Goal: Task Accomplishment & Management: Use online tool/utility

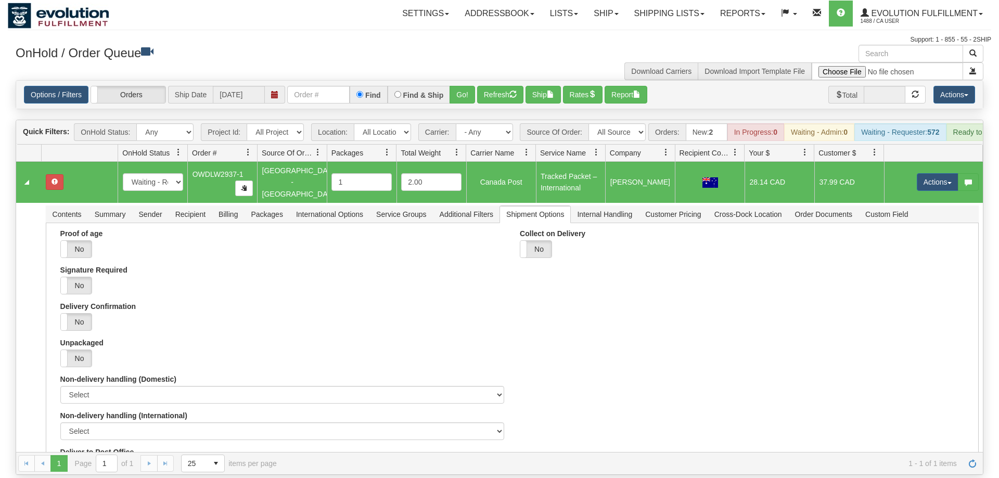
click at [245, 14] on div "Settings Shipping Preferences Fields Preferences New Addressbook Recipients" at bounding box center [585, 14] width 810 height 26
click at [331, 86] on input "text" at bounding box center [318, 95] width 62 height 18
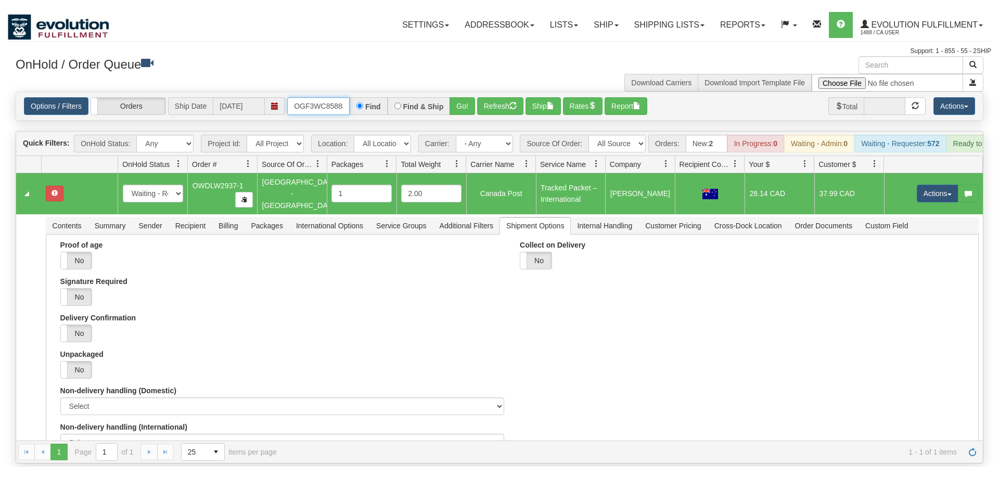
scroll to position [0, 10]
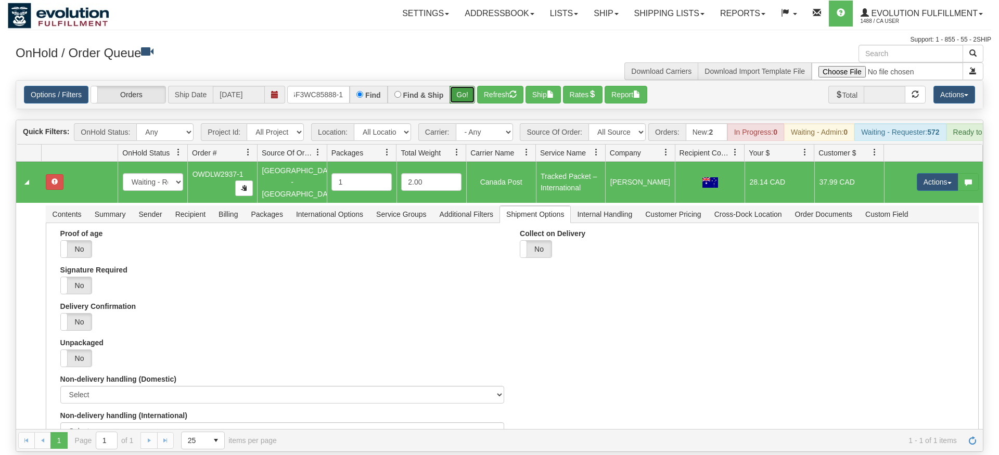
click at [467, 105] on div "Is equal to Is not equal to Contains Does not contains CAD USD EUR ZAR [PERSON_…" at bounding box center [499, 266] width 983 height 372
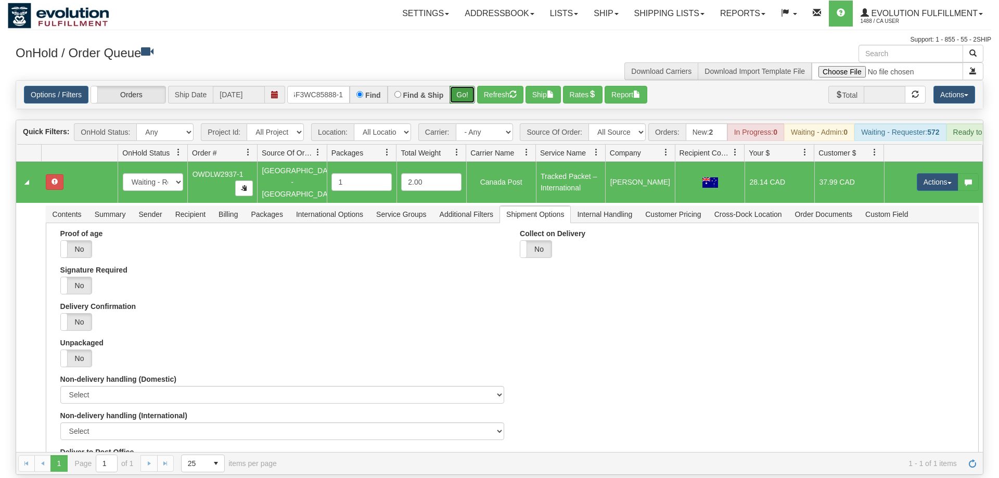
click at [457, 86] on button "Go!" at bounding box center [461, 95] width 25 height 18
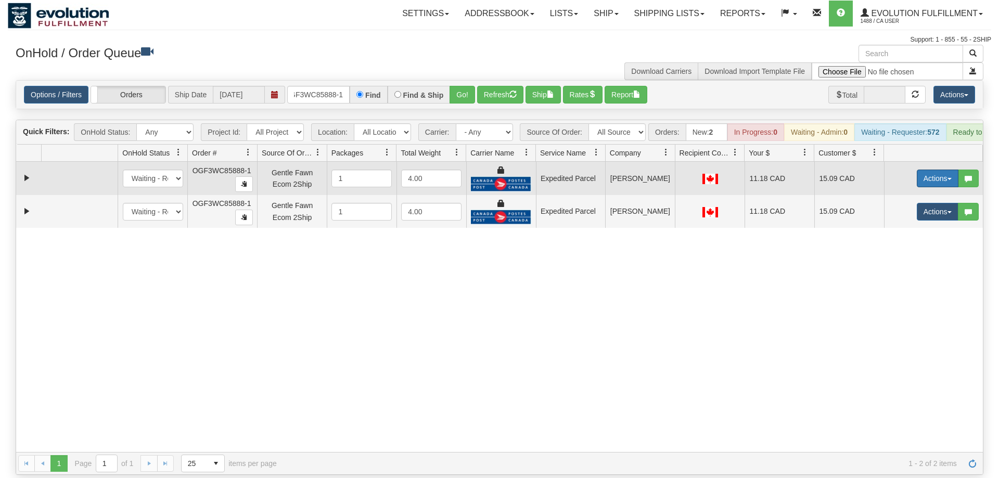
click at [947, 170] on button "Actions" at bounding box center [938, 179] width 42 height 18
click at [912, 232] on link "Ship" at bounding box center [915, 239] width 83 height 14
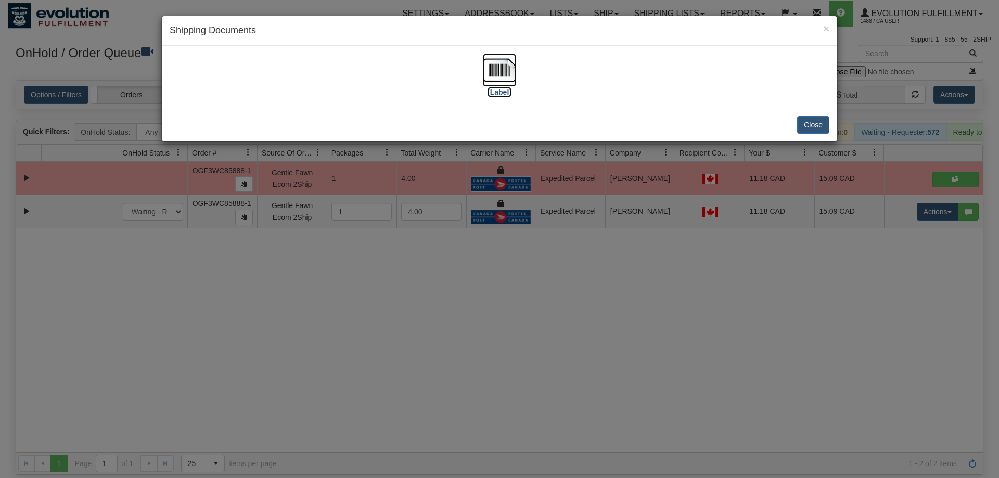
click at [510, 75] on img at bounding box center [499, 70] width 33 height 33
click at [583, 324] on div "× Shipping Documents [Label] Close" at bounding box center [499, 239] width 999 height 478
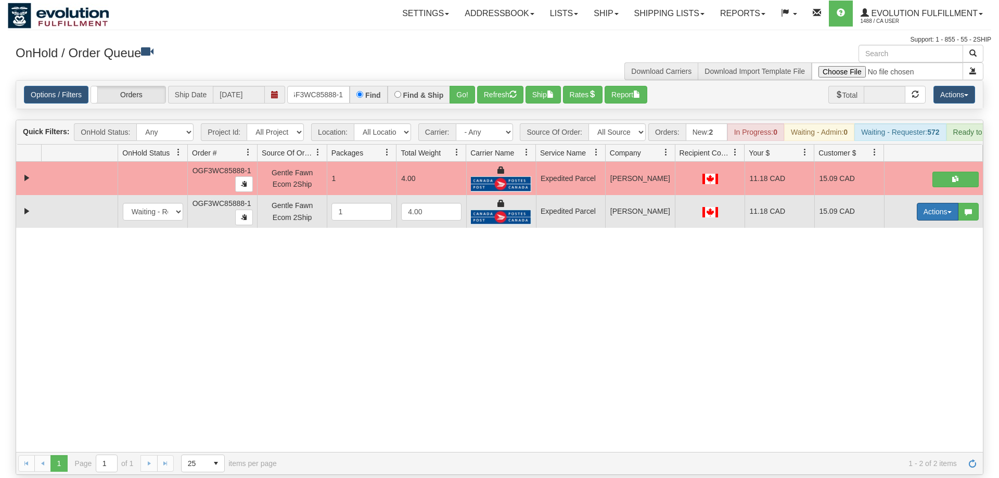
click at [931, 203] on button "Actions" at bounding box center [938, 212] width 42 height 18
click at [902, 281] on span "Delete" at bounding box center [899, 285] width 28 height 8
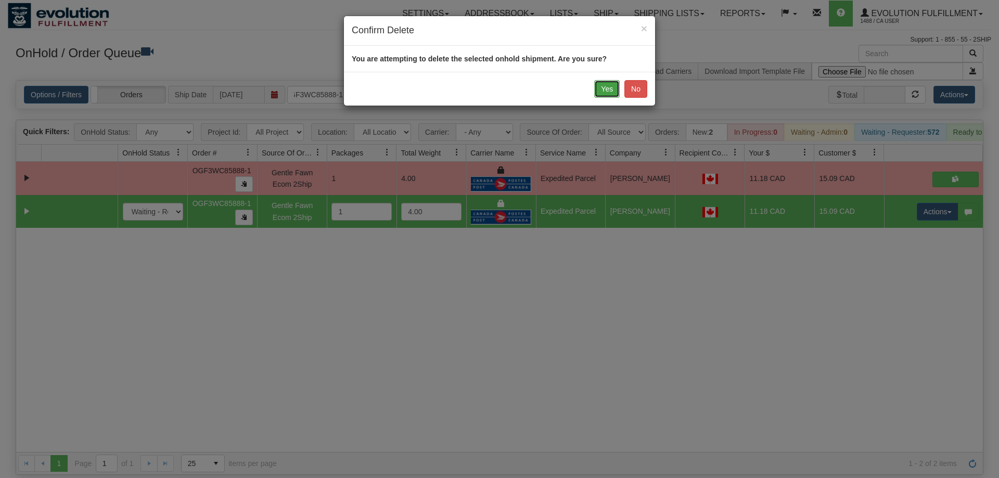
click at [608, 95] on button "Yes" at bounding box center [606, 89] width 25 height 18
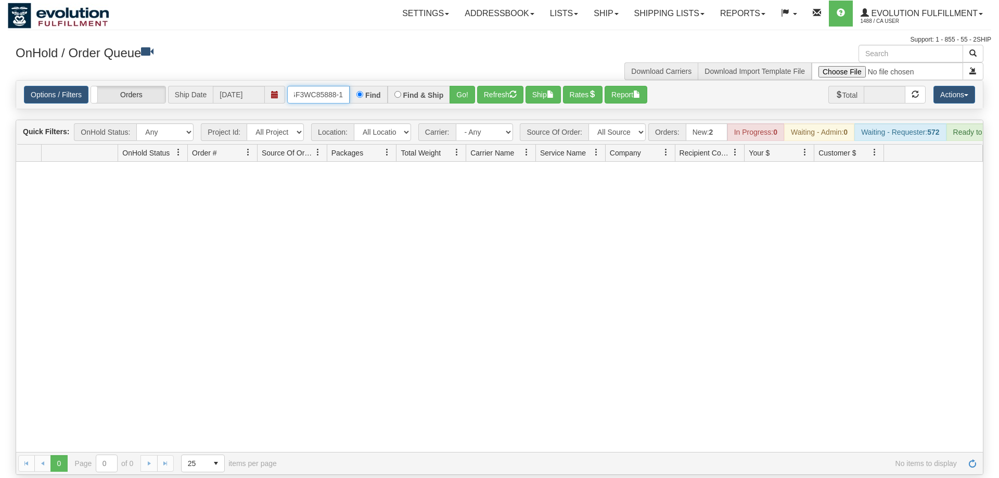
click at [312, 86] on input "OGF3WC85888-1" at bounding box center [318, 95] width 62 height 18
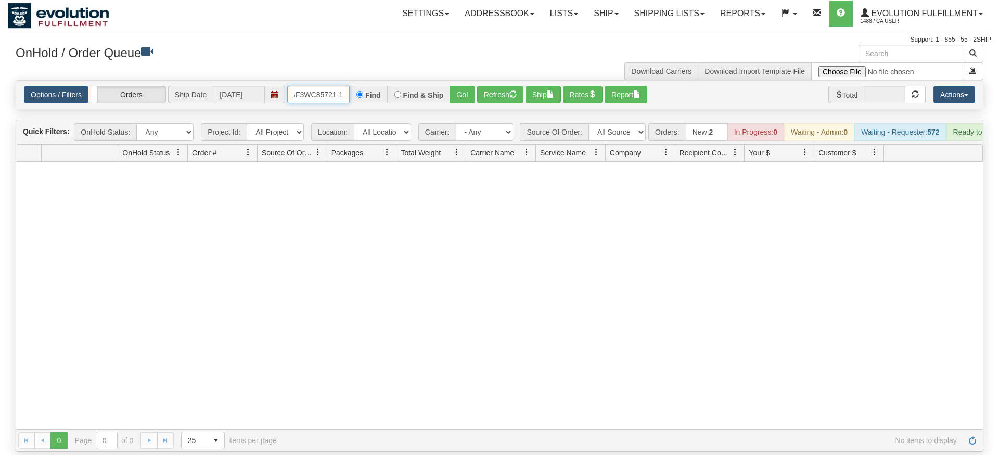
type input "OGF3WC85721-1"
click at [475, 104] on div "Is equal to Is not equal to Contains Does not contains CAD USD EUR ZAR [PERSON_…" at bounding box center [499, 266] width 983 height 372
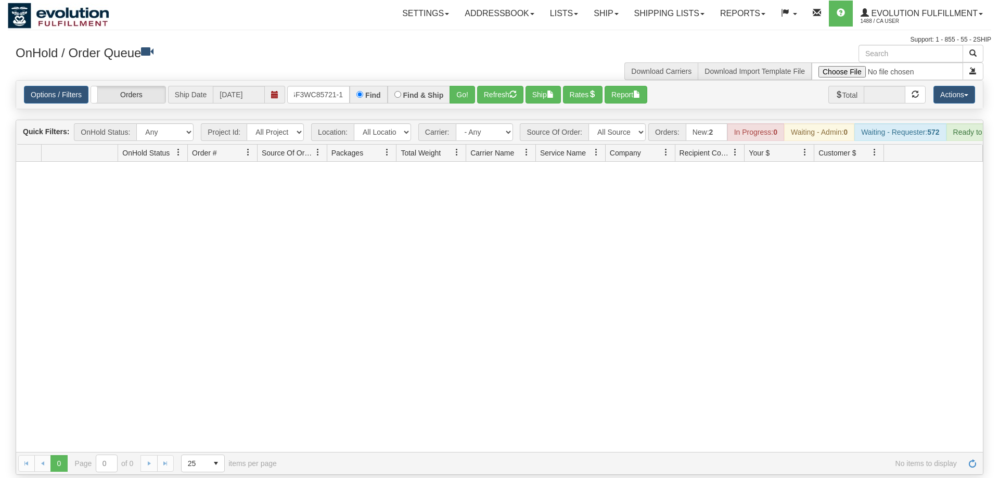
click at [472, 99] on div "Is equal to Is not equal to Contains Does not contains CAD USD EUR ZAR [PERSON_…" at bounding box center [499, 277] width 983 height 395
click at [468, 86] on button "Go!" at bounding box center [461, 95] width 25 height 18
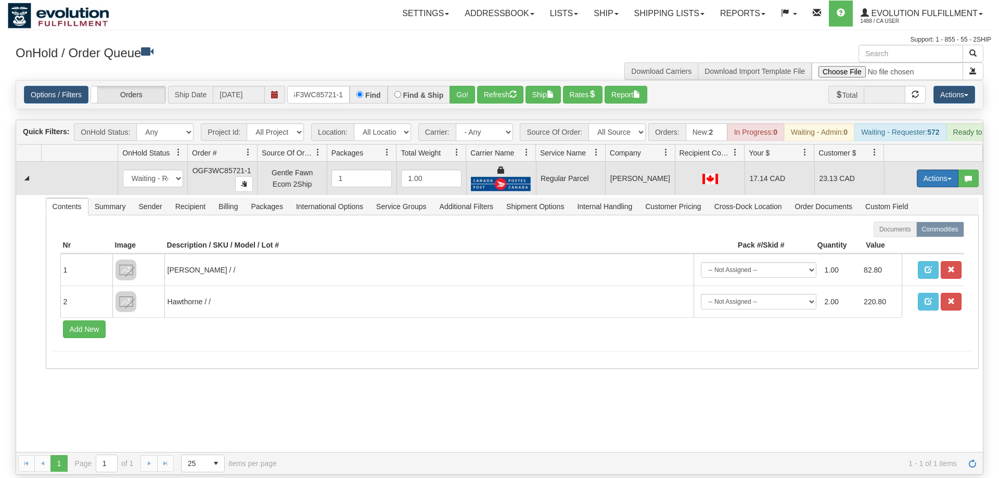
click at [938, 170] on button "Actions" at bounding box center [938, 179] width 42 height 18
click at [899, 221] on span "Rate All Services" at bounding box center [916, 225] width 62 height 8
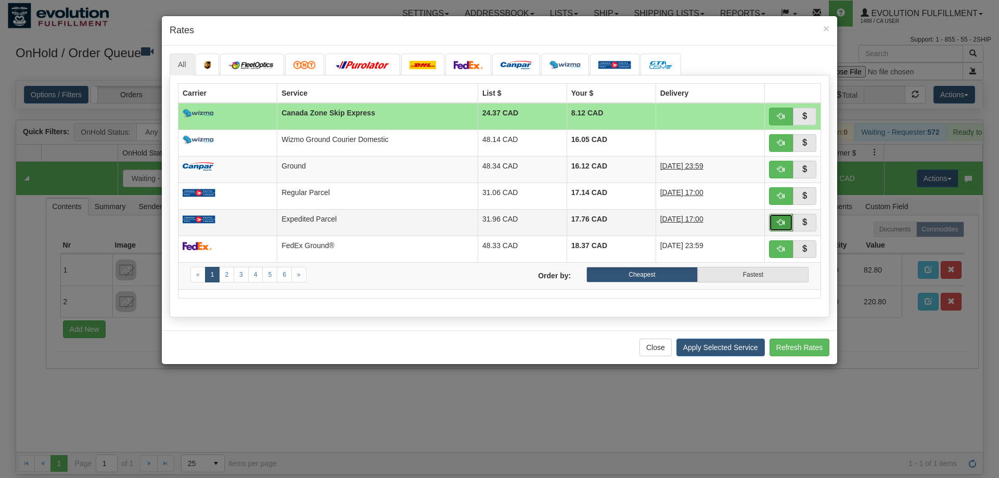
click at [787, 222] on button "button" at bounding box center [781, 223] width 24 height 18
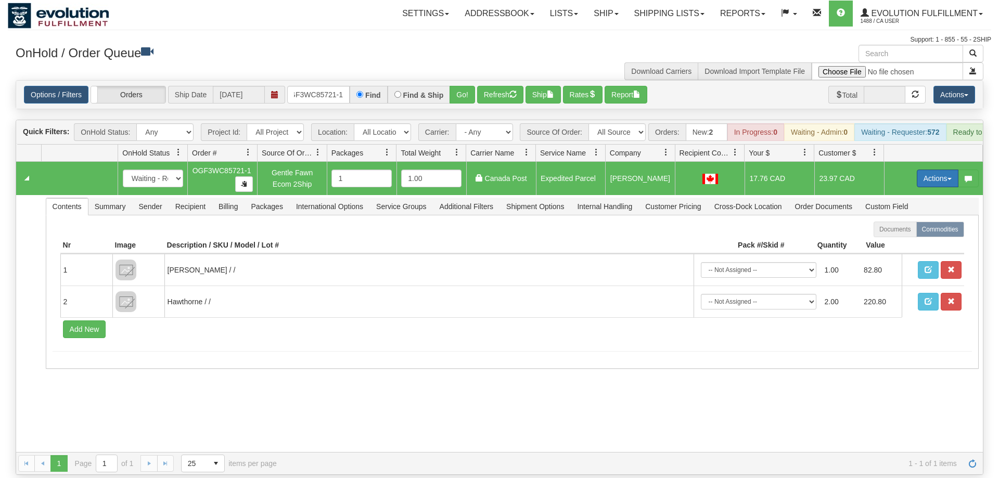
click at [937, 170] on button "Actions" at bounding box center [938, 179] width 42 height 18
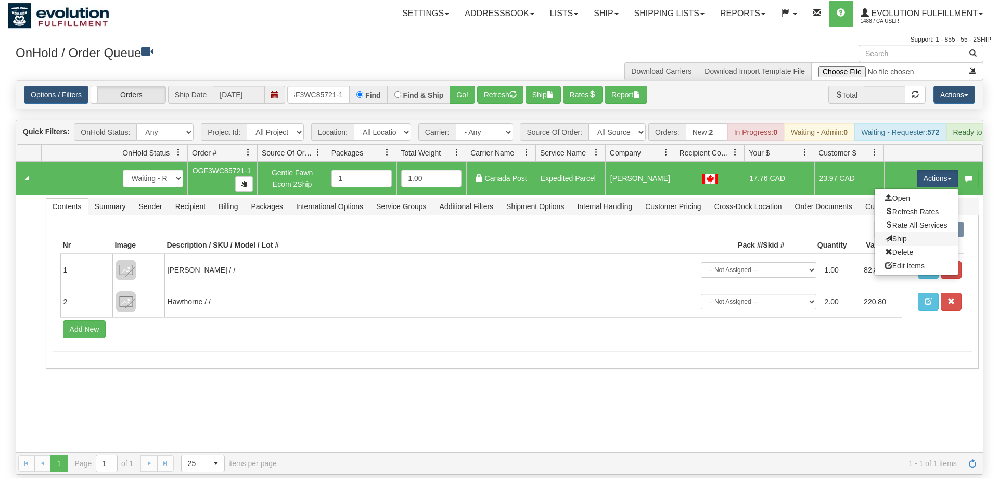
click at [917, 232] on link "Ship" at bounding box center [915, 239] width 83 height 14
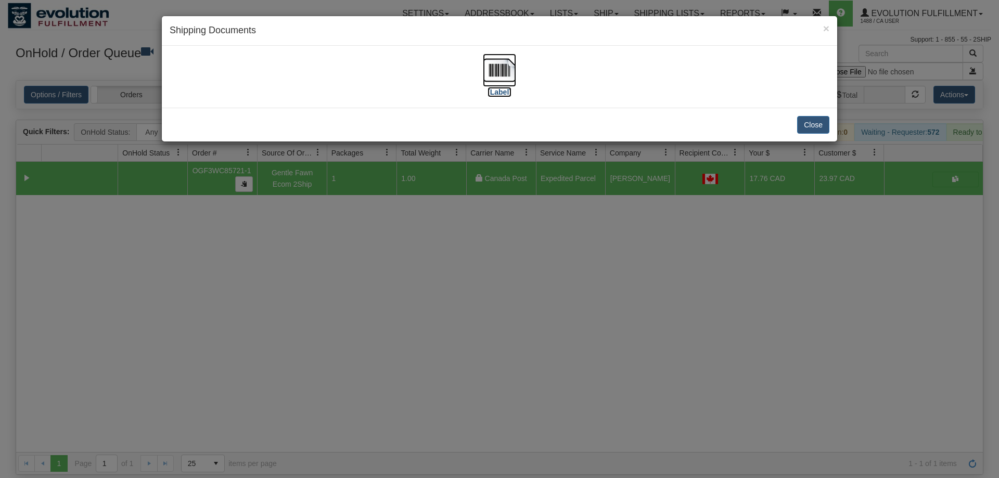
click at [490, 70] on img at bounding box center [499, 70] width 33 height 33
click at [533, 213] on div "× Shipping Documents [Label] Close" at bounding box center [499, 239] width 999 height 478
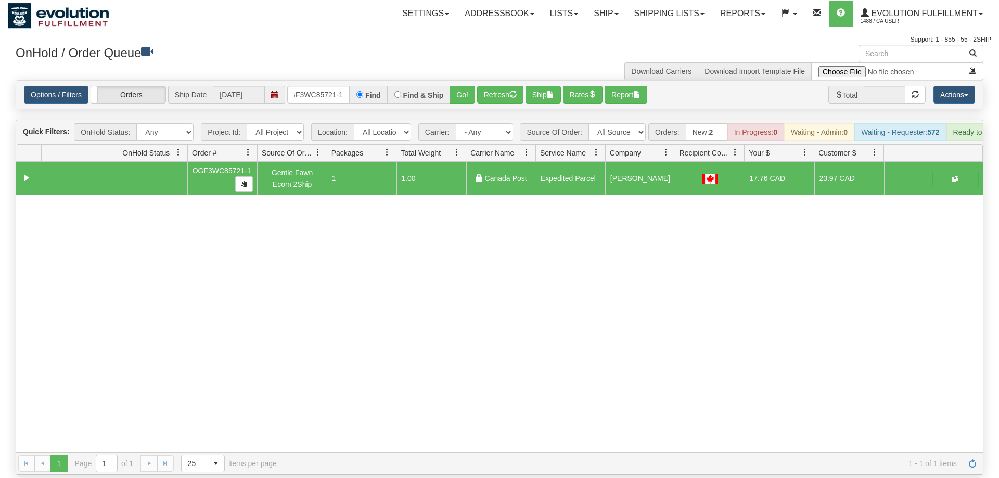
click at [337, 94] on div "Options / Filters Group Shipments Orders Ship Date [DATE] OGF3WC85721-1 Find Fi…" at bounding box center [500, 94] width 968 height 29
click at [337, 86] on input "OGF3WC85721-1" at bounding box center [318, 95] width 62 height 18
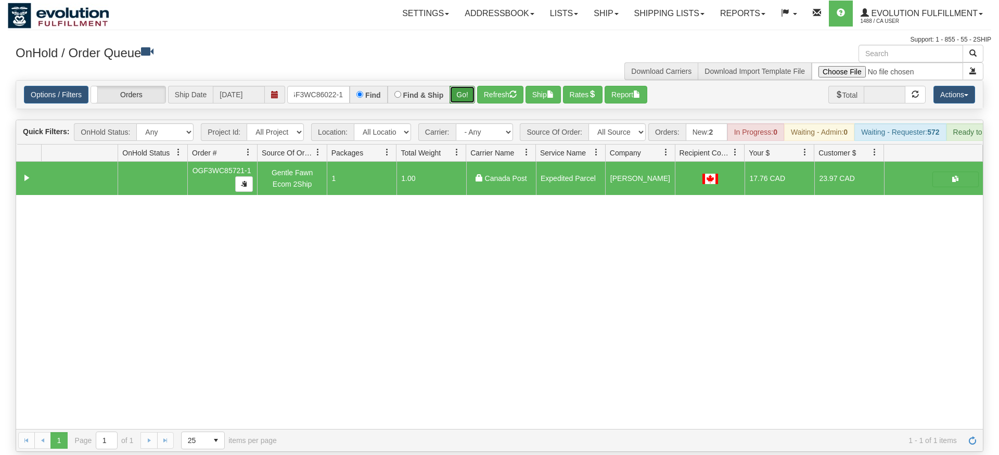
click at [463, 100] on div "Is equal to Is not equal to Contains Does not contains CAD USD EUR ZAR [PERSON_…" at bounding box center [499, 266] width 983 height 372
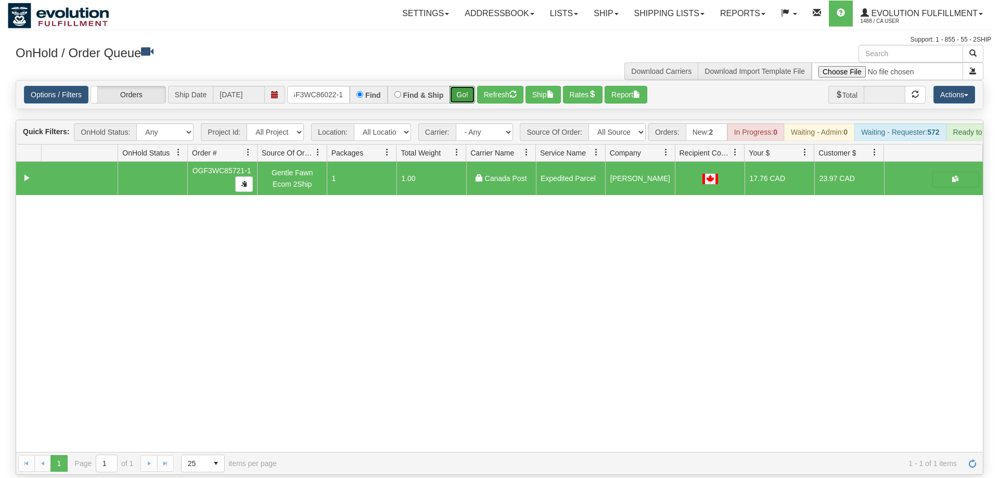
click at [460, 86] on button "Go!" at bounding box center [461, 95] width 25 height 18
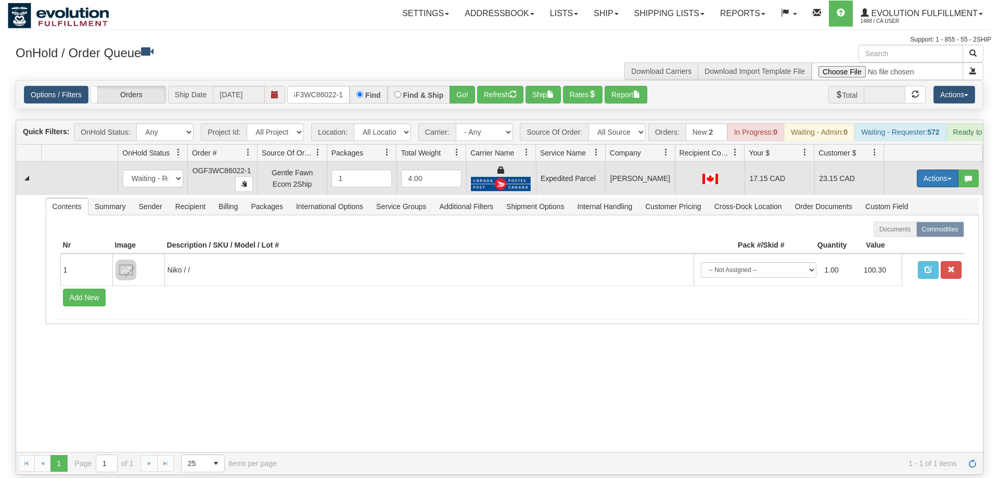
click at [942, 170] on button "Actions" at bounding box center [938, 179] width 42 height 18
click at [918, 232] on link "Ship" at bounding box center [915, 239] width 83 height 14
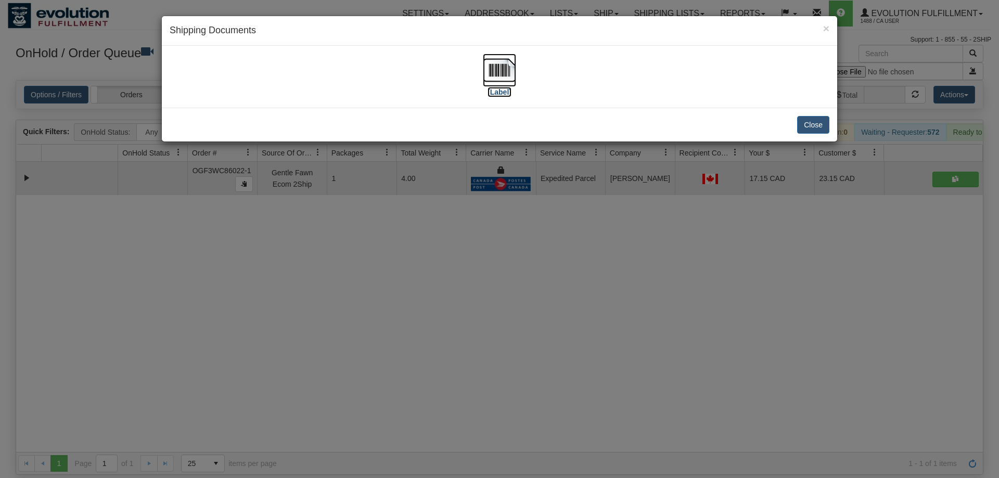
click at [501, 80] on img at bounding box center [499, 70] width 33 height 33
drag, startPoint x: 446, startPoint y: 382, endPoint x: 274, endPoint y: 133, distance: 302.6
click at [445, 371] on div "× Shipping Documents [Label] Close" at bounding box center [499, 239] width 999 height 478
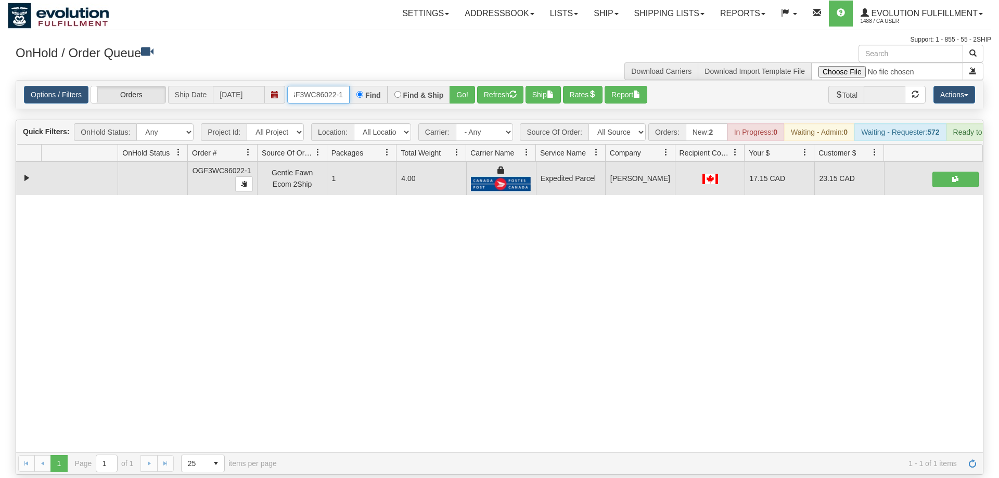
click at [332, 86] on input "OGF3WC86022-1" at bounding box center [318, 95] width 62 height 18
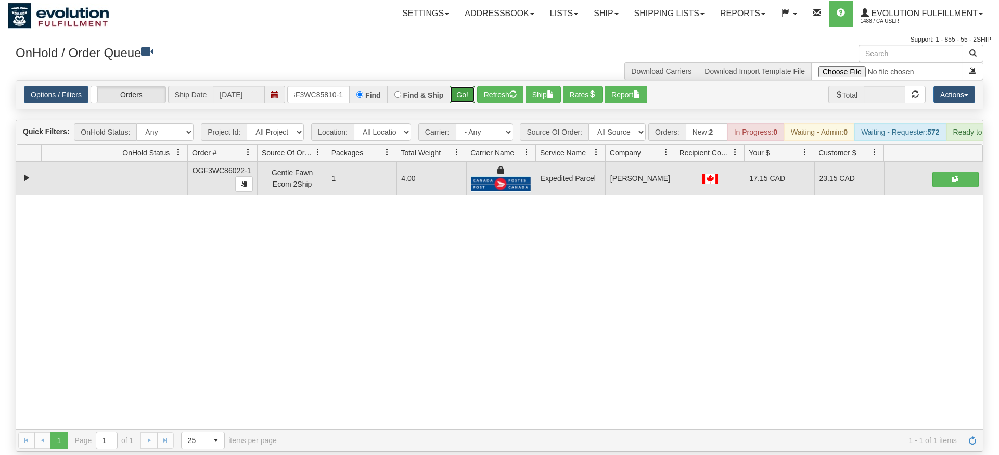
drag, startPoint x: 474, startPoint y: 75, endPoint x: 470, endPoint y: 97, distance: 22.2
click at [473, 98] on div "Is equal to Is not equal to Contains Does not contains CAD USD EUR ZAR [PERSON_…" at bounding box center [499, 266] width 983 height 372
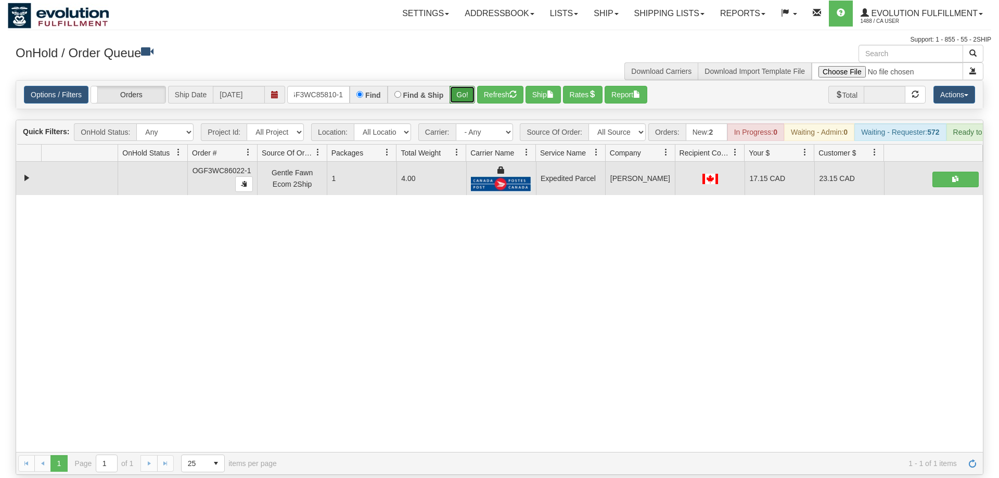
click at [460, 87] on button "Go!" at bounding box center [461, 95] width 25 height 18
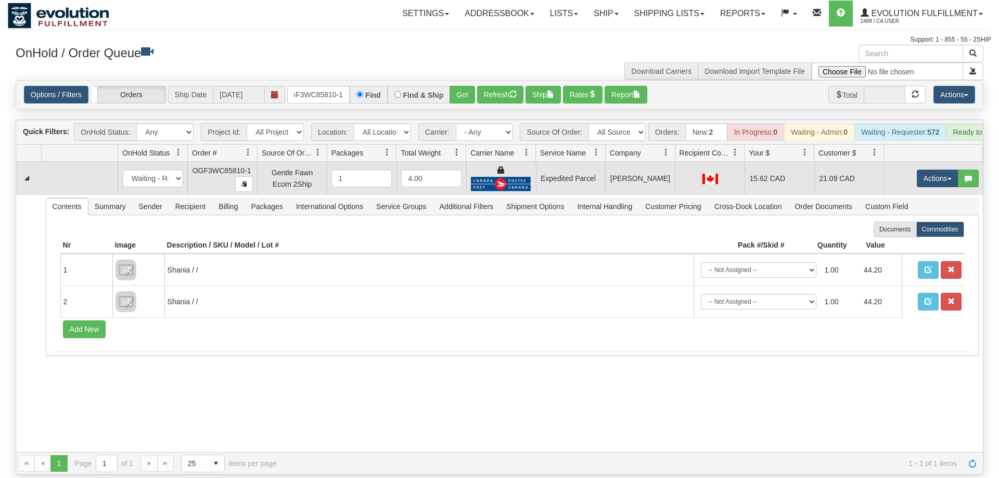
click at [936, 162] on td "Actions Open Refresh Rates Rate All Services Ship Delete Edit Items" at bounding box center [933, 178] width 99 height 33
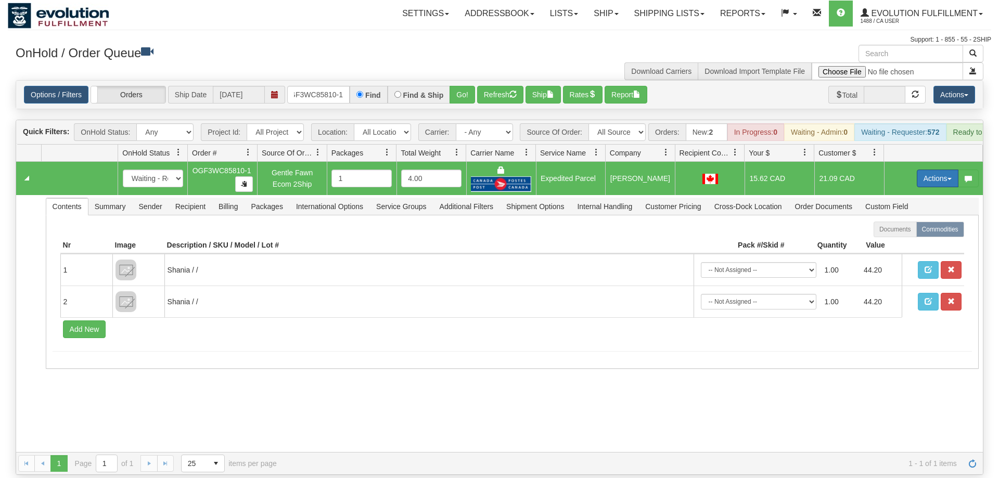
click at [929, 170] on button "Actions" at bounding box center [938, 179] width 42 height 18
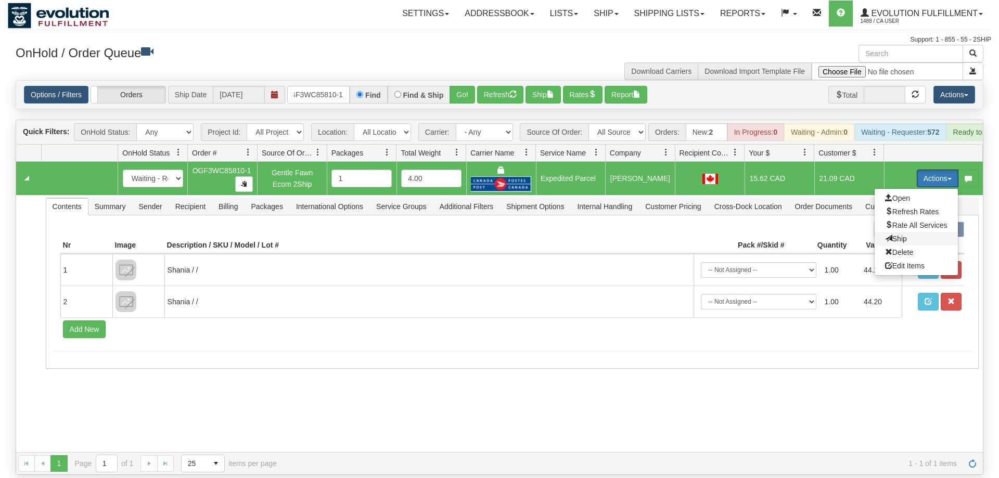
click at [900, 235] on span "Ship" at bounding box center [896, 239] width 22 height 8
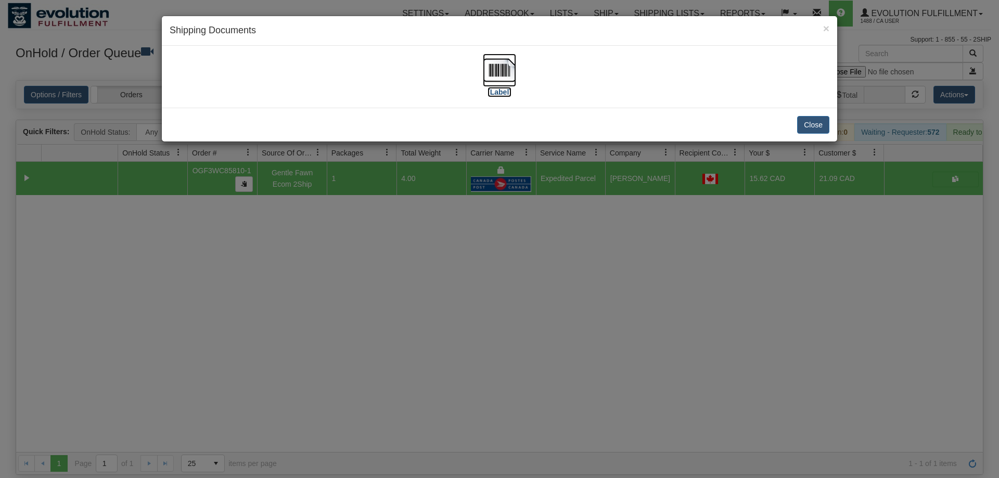
click at [504, 62] on img at bounding box center [499, 70] width 33 height 33
click at [475, 339] on div "× Shipping Documents [Label] Close" at bounding box center [499, 239] width 999 height 478
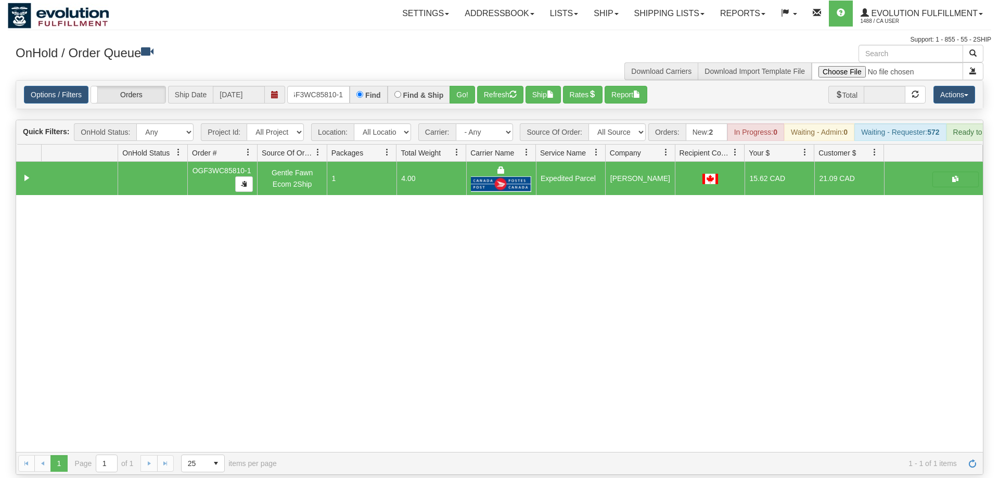
click at [198, 288] on div "31559194 EVOLUTION V3 90944490 90944492 OGF3WC85810-1 Gentle Fawn Ecom 2Ship 1 …" at bounding box center [499, 307] width 967 height 290
click at [314, 86] on input "OGF3WC85810-1" at bounding box center [318, 95] width 62 height 18
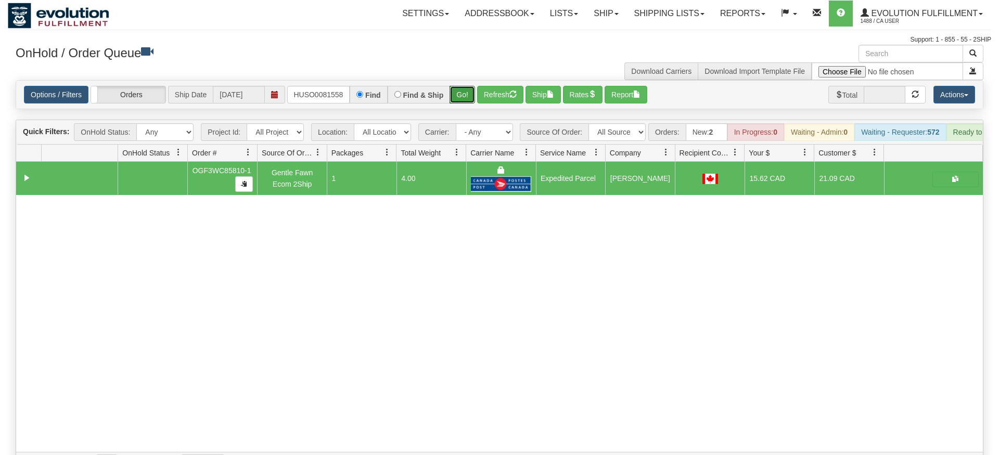
drag, startPoint x: 452, startPoint y: 77, endPoint x: 456, endPoint y: 89, distance: 13.0
click at [452, 99] on div "Is equal to Is not equal to Contains Does not contains CAD USD EUR ZAR [PERSON_…" at bounding box center [499, 277] width 983 height 395
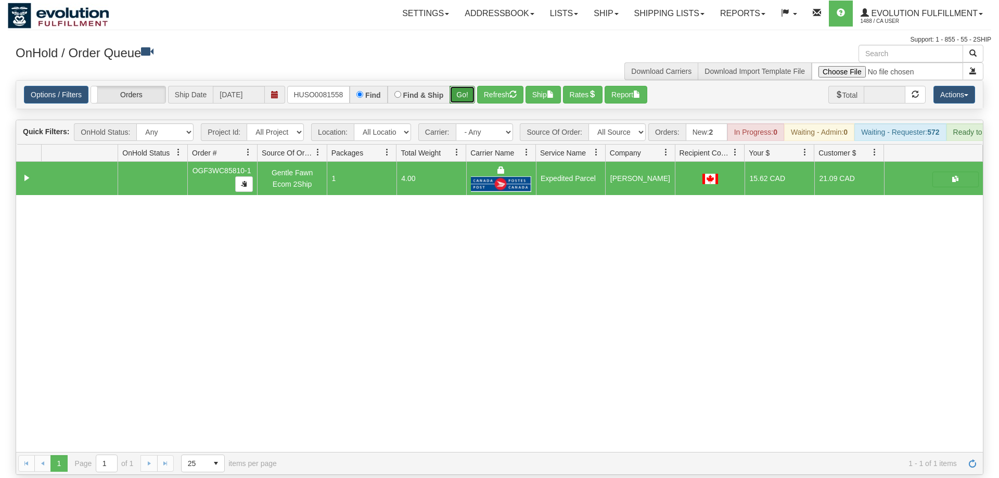
click at [459, 86] on button "Go!" at bounding box center [461, 95] width 25 height 18
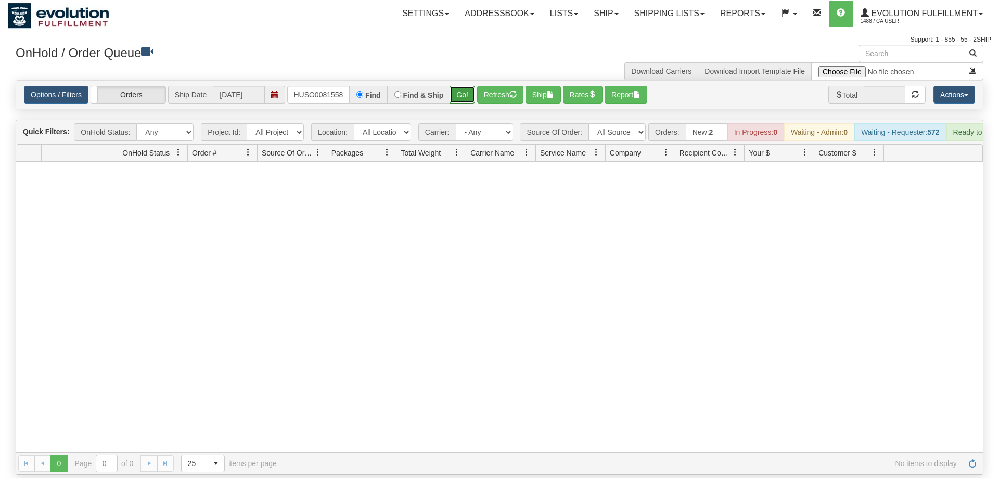
click at [453, 86] on button "Go!" at bounding box center [461, 95] width 25 height 18
click at [338, 86] on input "OKHUSO0081558" at bounding box center [318, 95] width 62 height 18
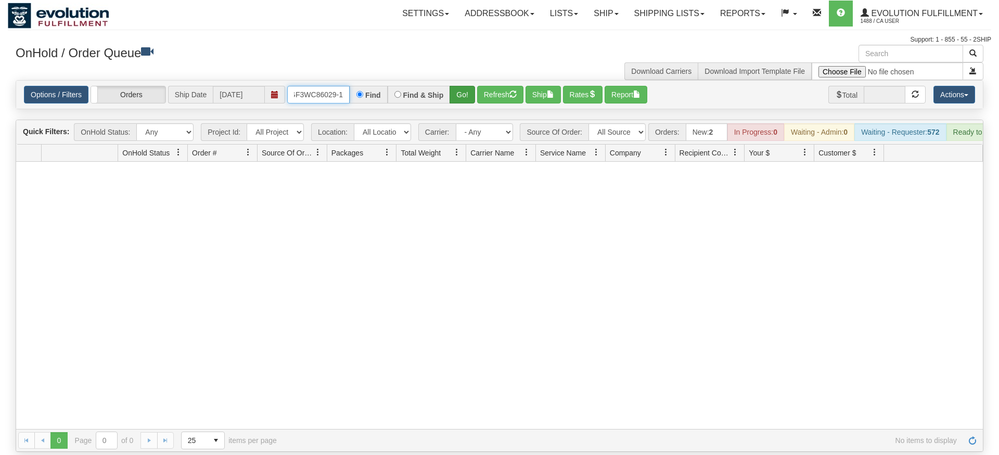
type input "OGF3WC86029-1"
click at [463, 102] on div "Is equal to Is not equal to Contains Does not contains CAD USD EUR ZAR [PERSON_…" at bounding box center [499, 266] width 983 height 372
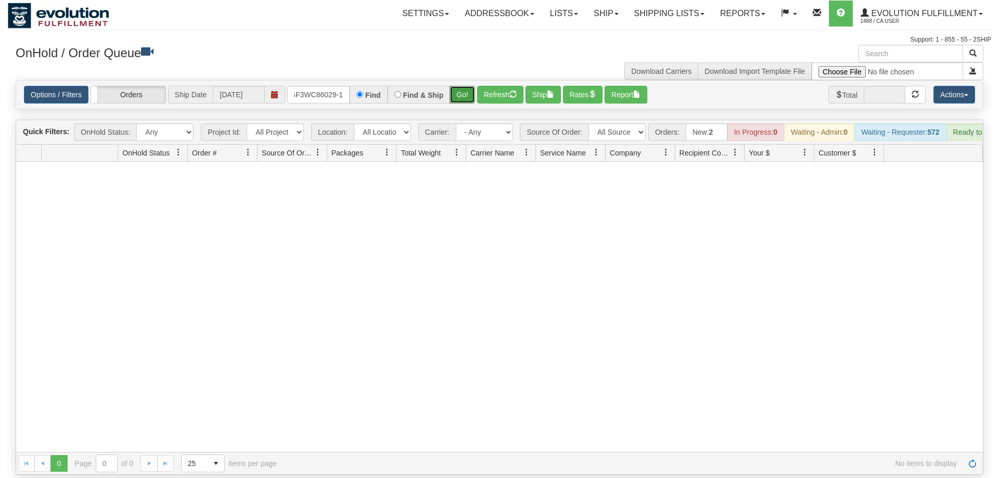
click at [466, 86] on button "Go!" at bounding box center [461, 95] width 25 height 18
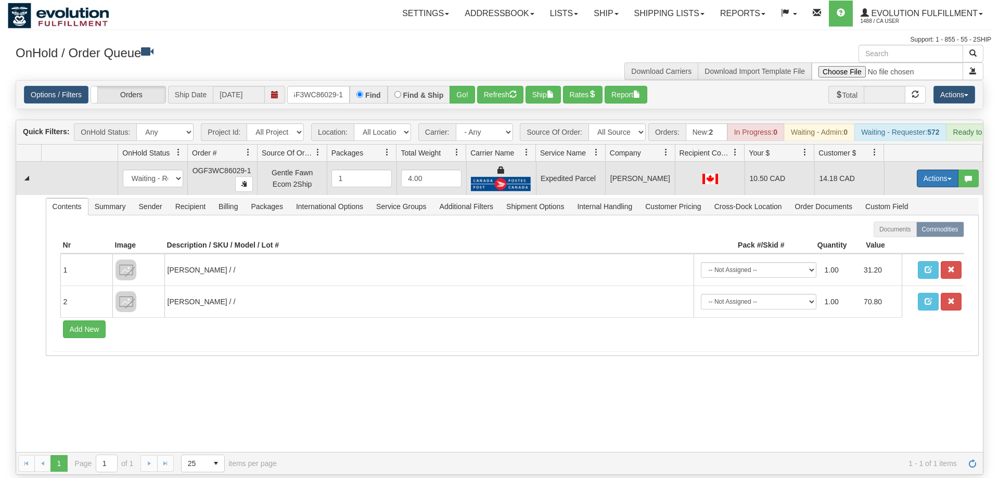
click at [938, 170] on button "Actions" at bounding box center [938, 179] width 42 height 18
click at [909, 232] on link "Ship" at bounding box center [915, 239] width 83 height 14
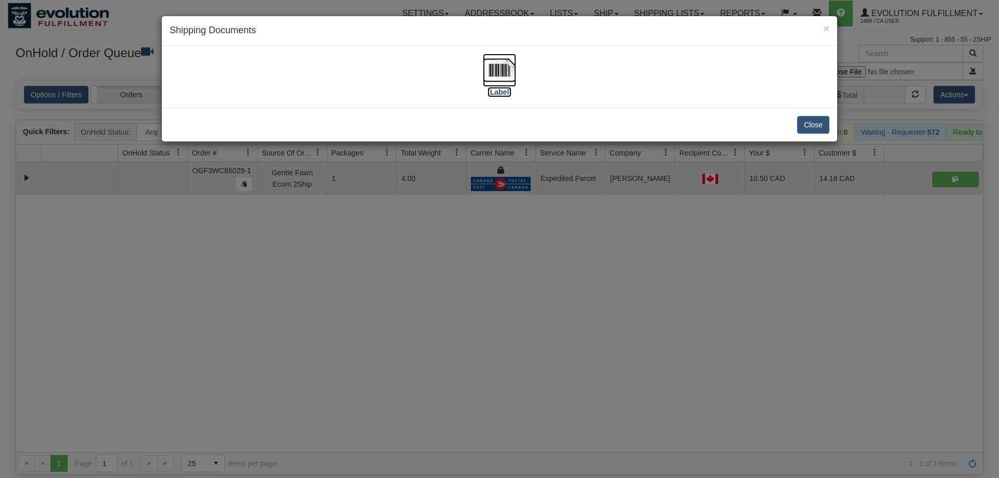
click at [505, 68] on img at bounding box center [499, 70] width 33 height 33
drag, startPoint x: 536, startPoint y: 344, endPoint x: 399, endPoint y: 145, distance: 242.0
click at [536, 341] on div "× Shipping Documents [Label] Close" at bounding box center [499, 239] width 999 height 478
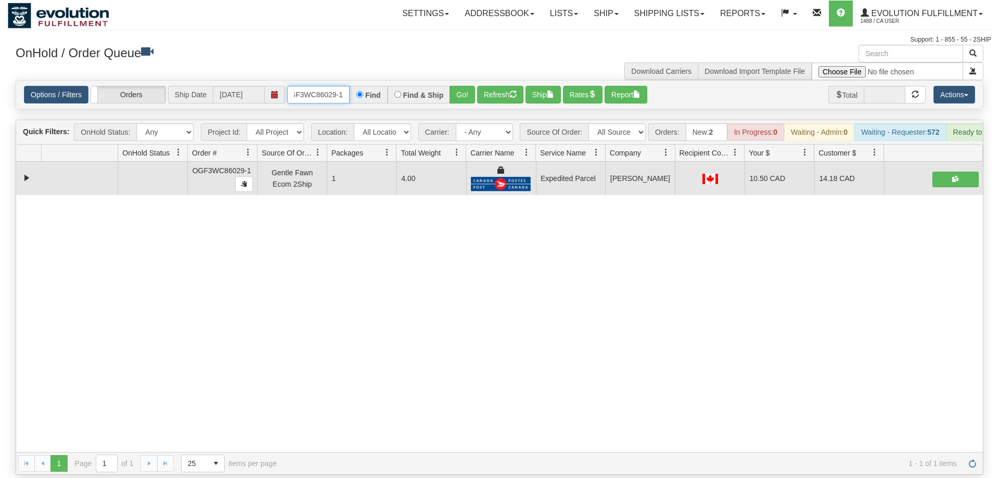
click at [332, 86] on input "OGF3WC86029-1" at bounding box center [318, 95] width 62 height 18
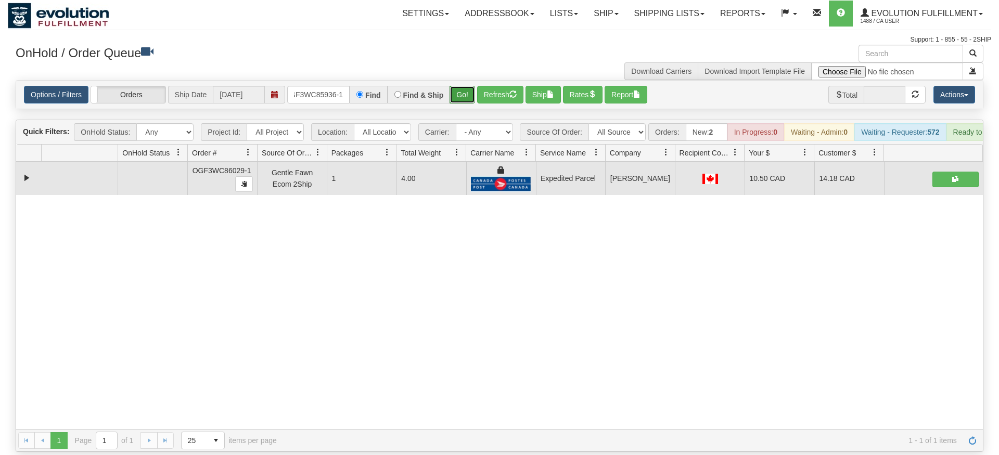
click at [471, 98] on div "Is equal to Is not equal to Contains Does not contains CAD USD EUR ZAR [PERSON_…" at bounding box center [499, 266] width 983 height 372
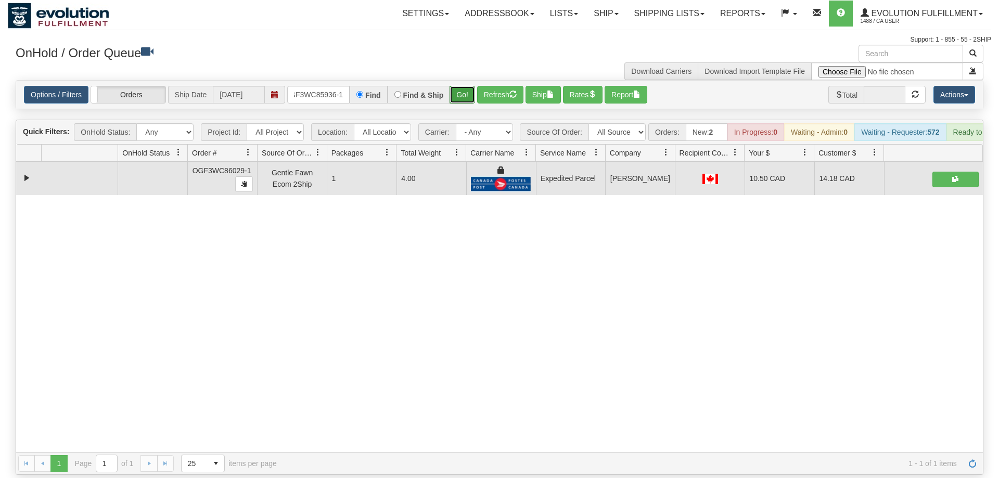
click at [467, 86] on button "Go!" at bounding box center [461, 95] width 25 height 18
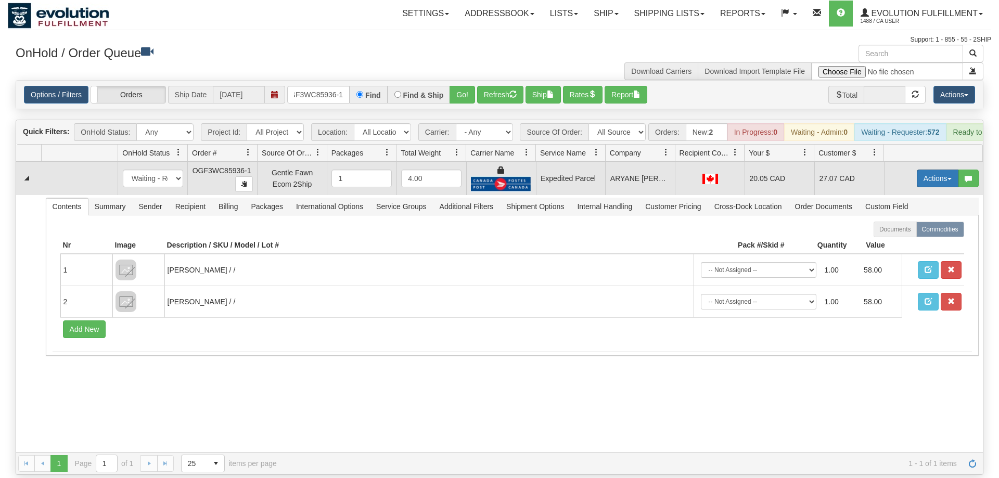
click at [917, 170] on button "Actions" at bounding box center [938, 179] width 42 height 18
click at [898, 235] on span "Ship" at bounding box center [896, 239] width 22 height 8
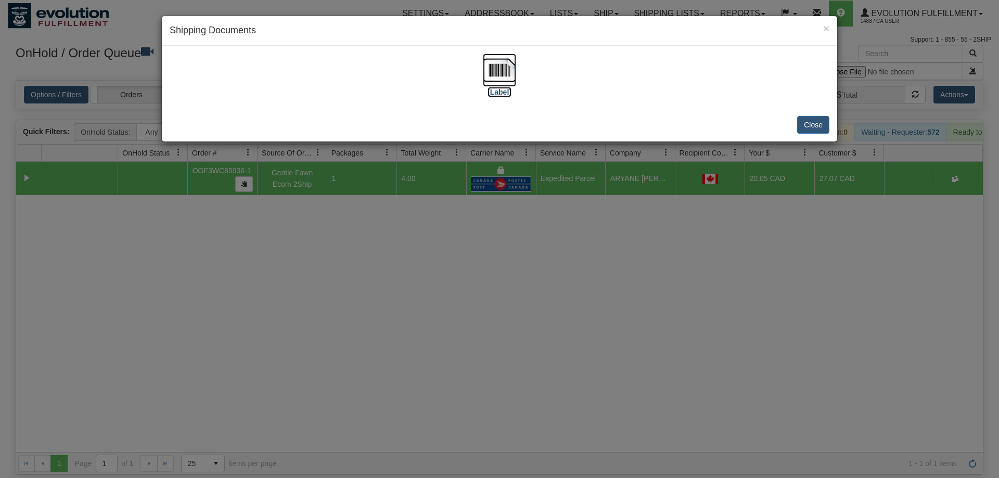
click at [505, 84] on img at bounding box center [499, 70] width 33 height 33
drag, startPoint x: 332, startPoint y: 282, endPoint x: 243, endPoint y: 137, distance: 169.8
click at [330, 277] on div "× Shipping Documents [Label] Close" at bounding box center [499, 239] width 999 height 478
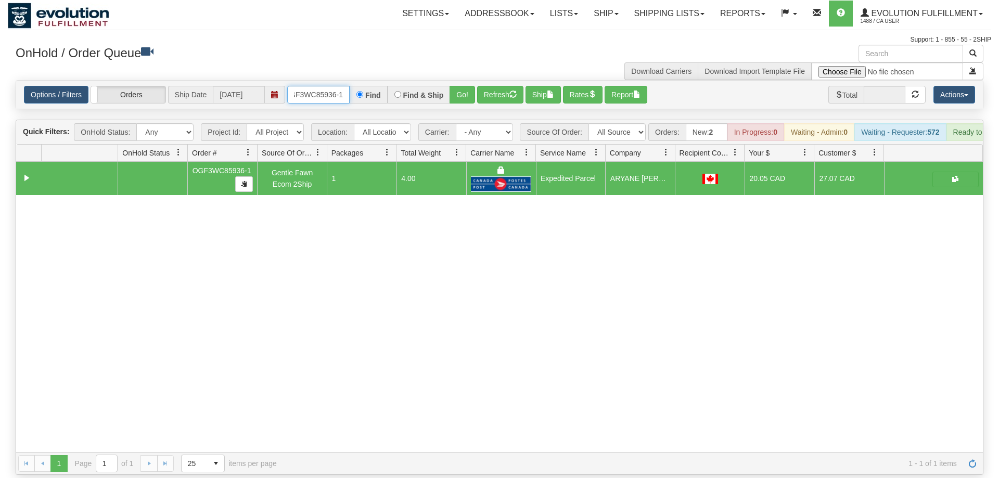
click at [308, 86] on input "OGF3WC85936-1" at bounding box center [318, 95] width 62 height 18
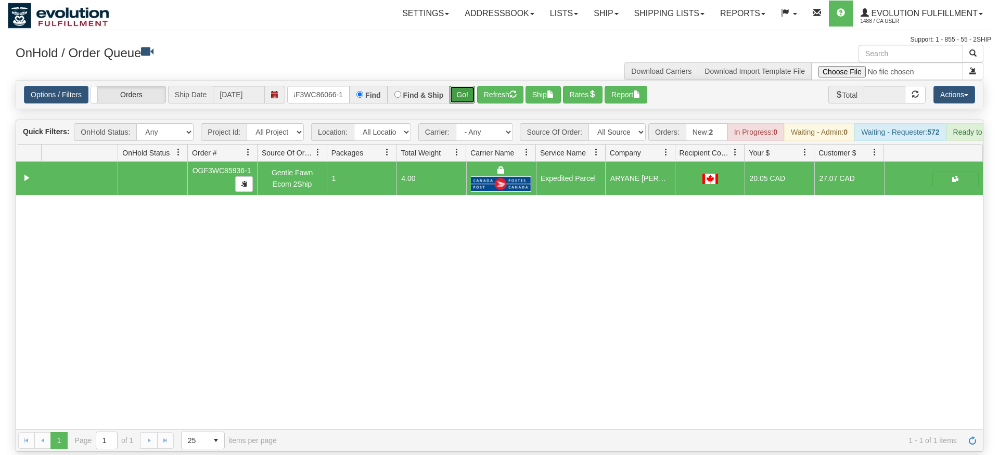
click at [457, 98] on div "Is equal to Is not equal to Contains Does not contains CAD USD EUR ZAR [PERSON_…" at bounding box center [499, 266] width 983 height 372
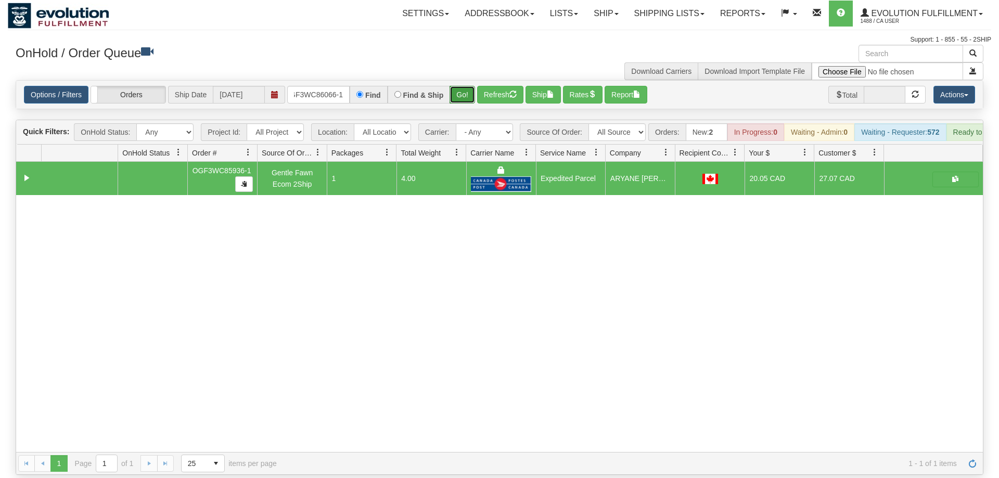
click at [465, 86] on button "Go!" at bounding box center [461, 95] width 25 height 18
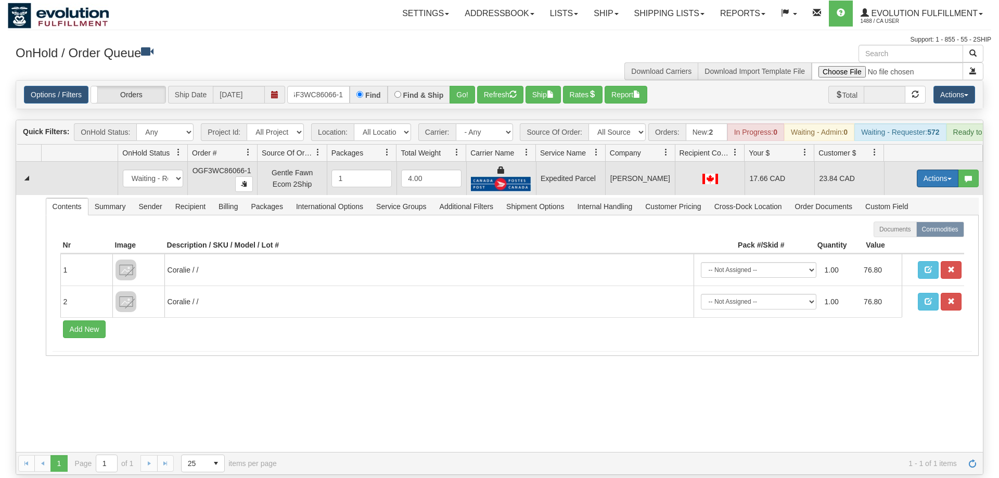
click at [944, 170] on button "Actions" at bounding box center [938, 179] width 42 height 18
click at [906, 232] on link "Ship" at bounding box center [915, 239] width 83 height 14
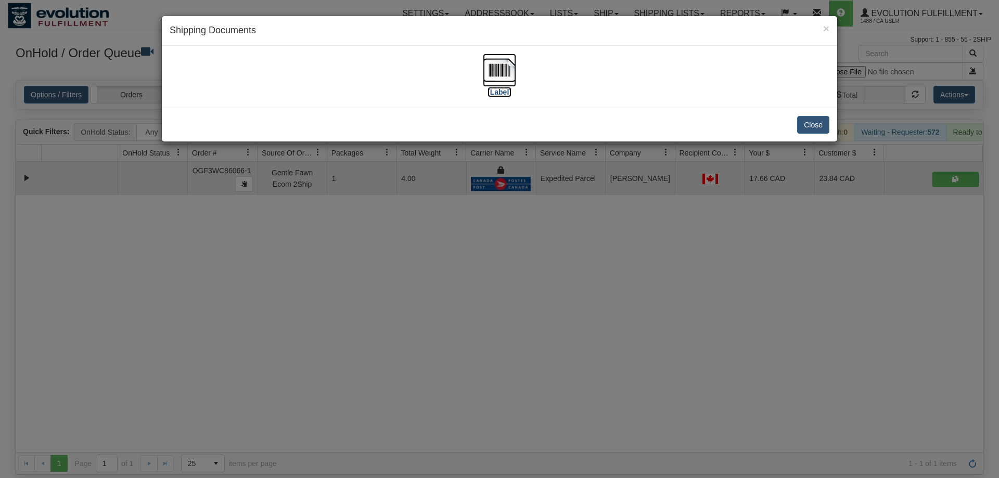
click at [504, 64] on img at bounding box center [499, 70] width 33 height 33
drag, startPoint x: 468, startPoint y: 272, endPoint x: 362, endPoint y: 12, distance: 280.2
click at [466, 260] on div "× Shipping Documents [Label] Close" at bounding box center [499, 239] width 999 height 478
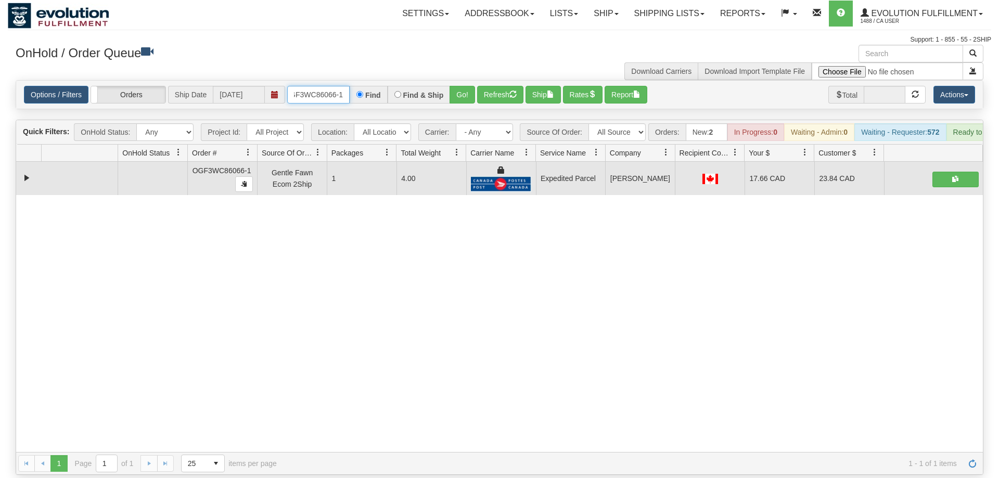
click at [325, 86] on input "OGF3WC86066-1" at bounding box center [318, 95] width 62 height 18
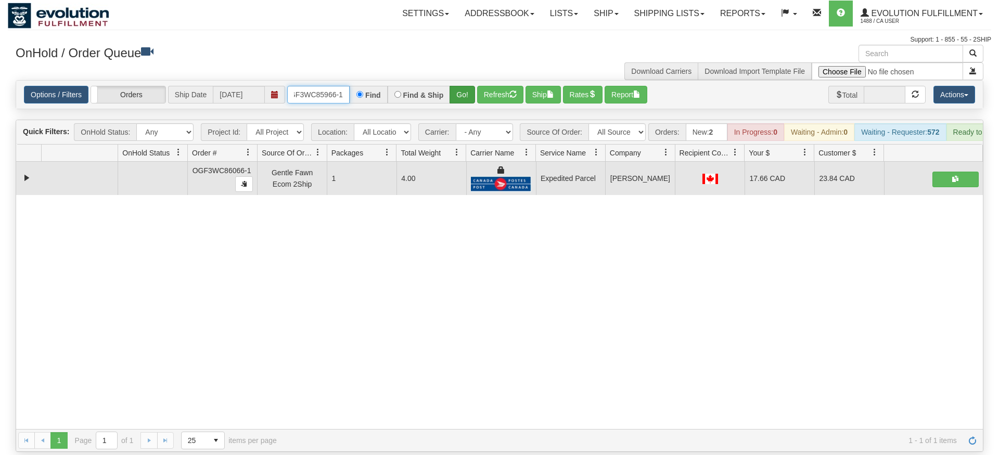
type input "oGF3WC85966-1"
click at [458, 100] on div "Is equal to Is not equal to Contains Does not contains CAD USD EUR ZAR [PERSON_…" at bounding box center [499, 266] width 983 height 372
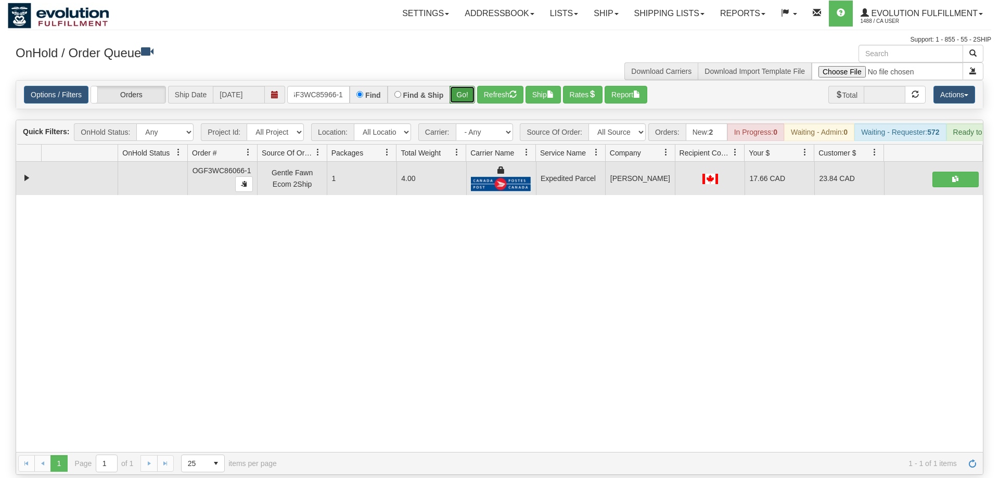
click at [455, 86] on button "Go!" at bounding box center [461, 95] width 25 height 18
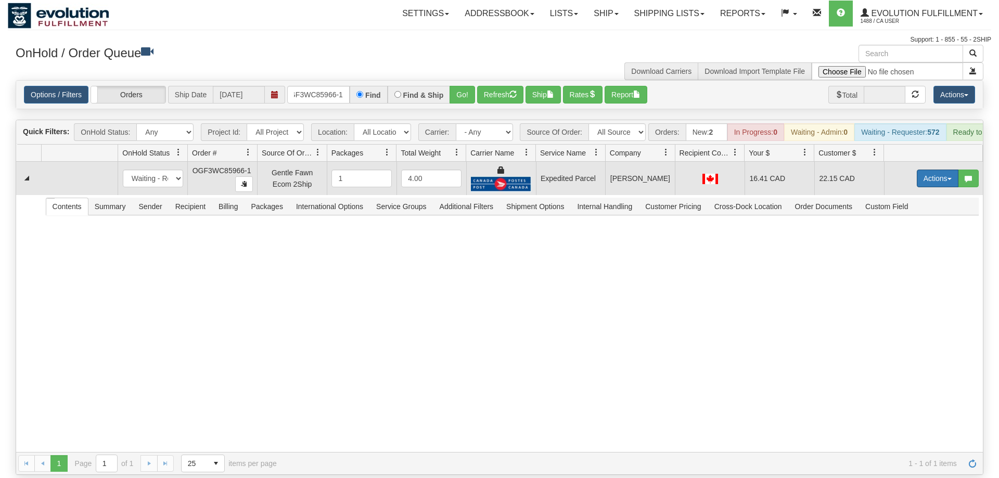
click at [946, 170] on button "Actions" at bounding box center [938, 179] width 42 height 18
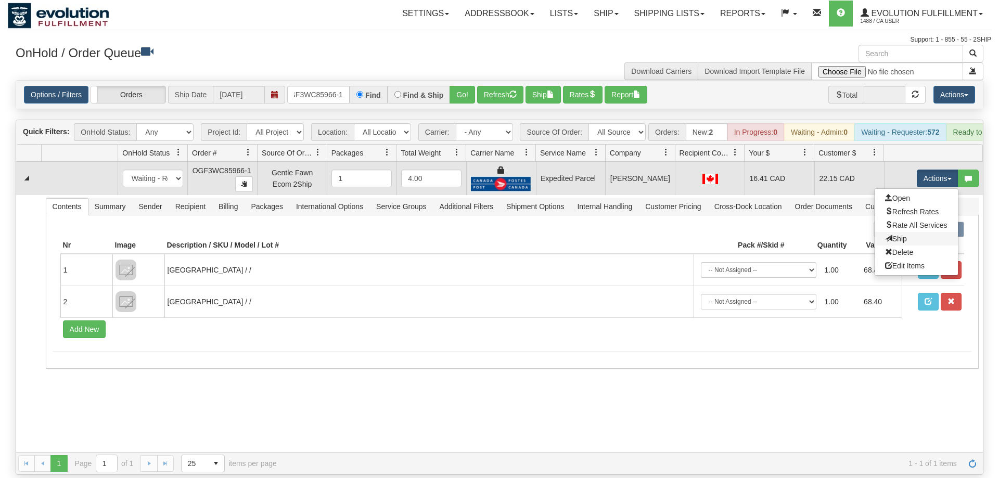
click at [909, 232] on link "Ship" at bounding box center [915, 239] width 83 height 14
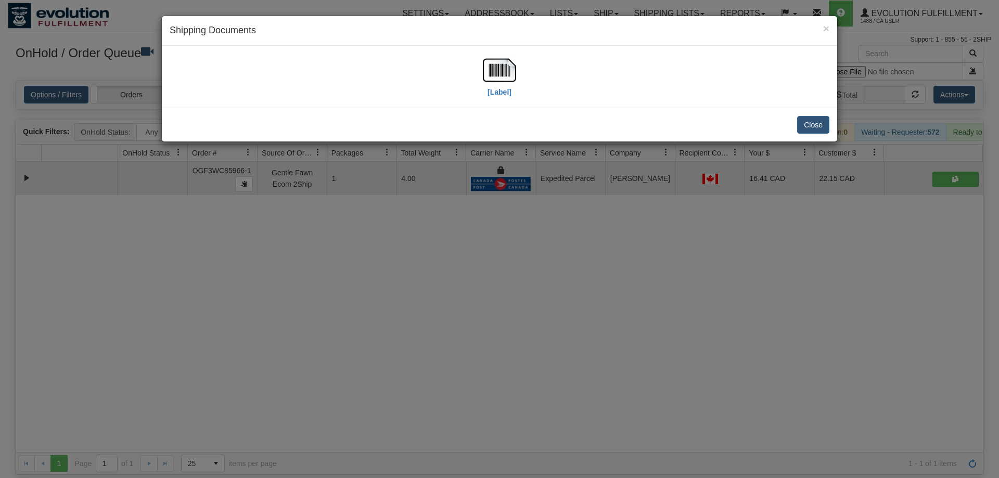
click at [518, 78] on div "[Label]" at bounding box center [500, 77] width 660 height 46
click at [509, 73] on img at bounding box center [499, 70] width 33 height 33
drag, startPoint x: 514, startPoint y: 255, endPoint x: 381, endPoint y: 66, distance: 231.9
click at [513, 252] on div "× Shipping Documents [Label] Close" at bounding box center [499, 239] width 999 height 478
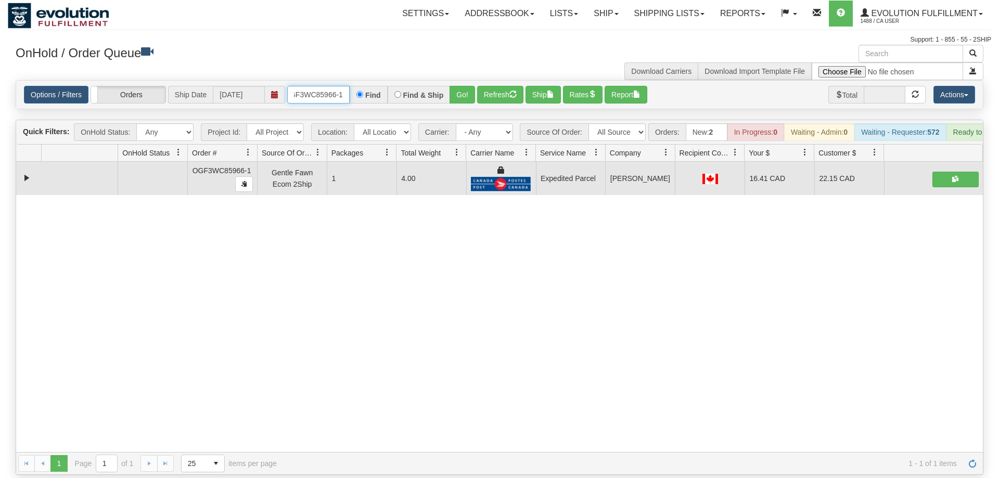
click at [337, 86] on input "oGF3WC85966-1" at bounding box center [318, 95] width 62 height 18
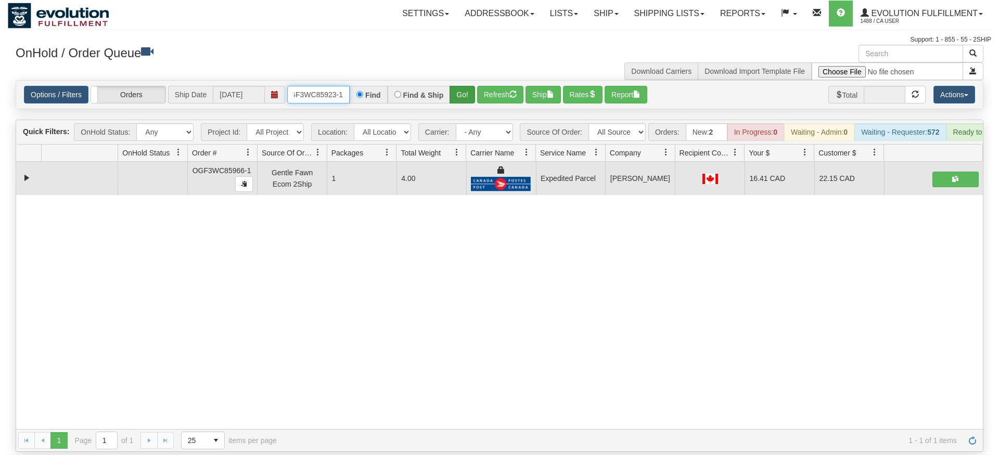
type input "OGF3WC85923-1"
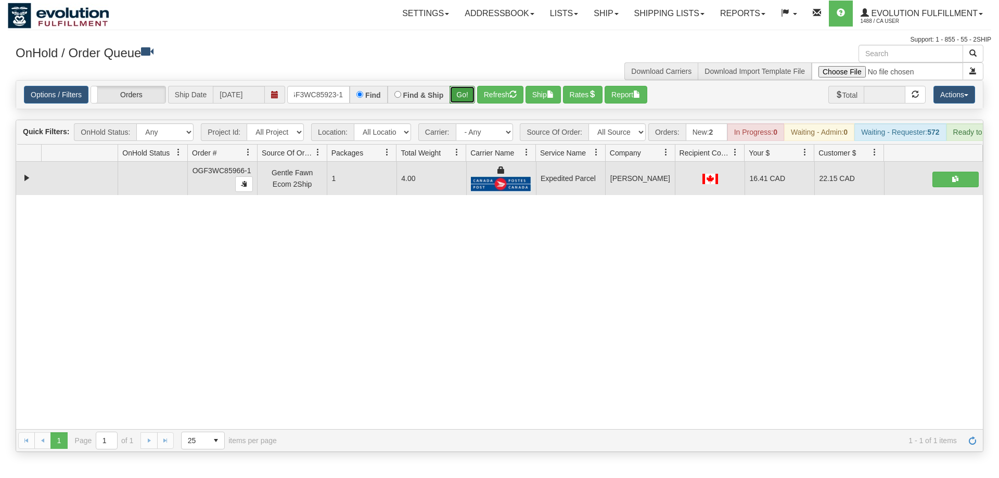
click at [462, 99] on div "Is equal to Is not equal to Contains Does not contains CAD USD EUR ZAR [PERSON_…" at bounding box center [499, 266] width 983 height 372
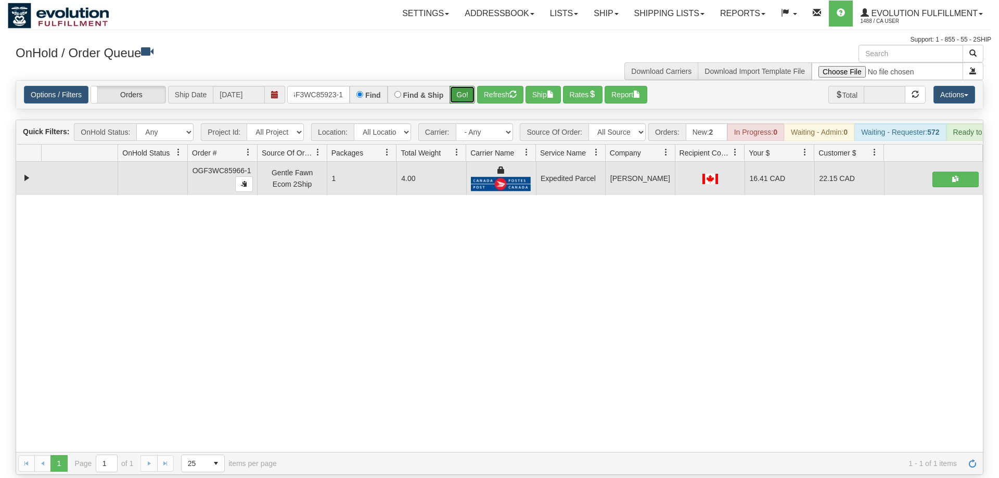
click at [468, 86] on button "Go!" at bounding box center [461, 95] width 25 height 18
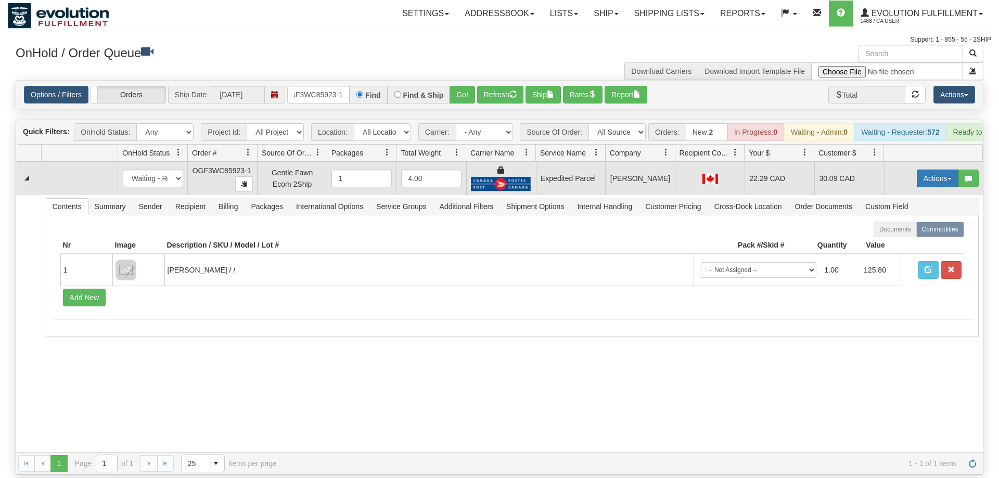
click at [923, 170] on button "Actions" at bounding box center [938, 179] width 42 height 18
click at [894, 235] on span "Ship" at bounding box center [896, 239] width 22 height 8
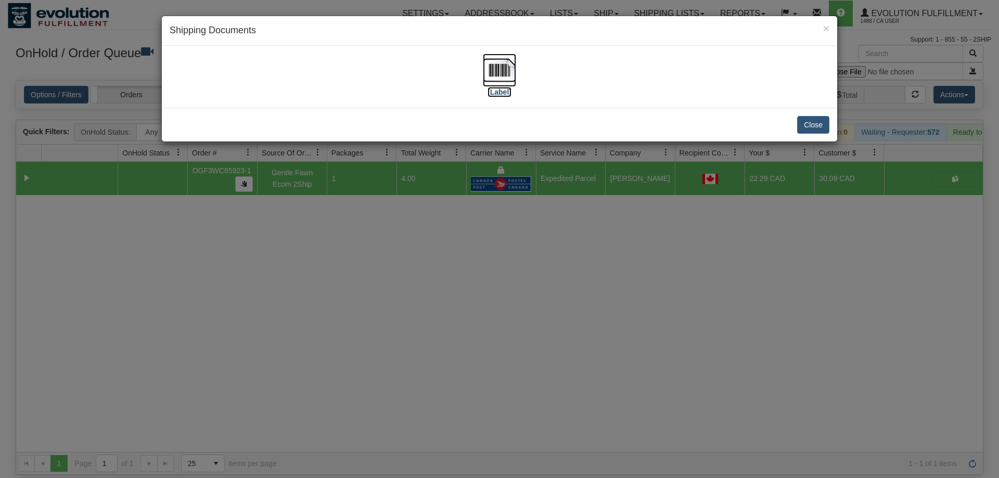
click at [499, 93] on label "[Label]" at bounding box center [499, 92] width 24 height 10
click at [719, 319] on div "× Shipping Documents [Label] Close" at bounding box center [499, 239] width 999 height 478
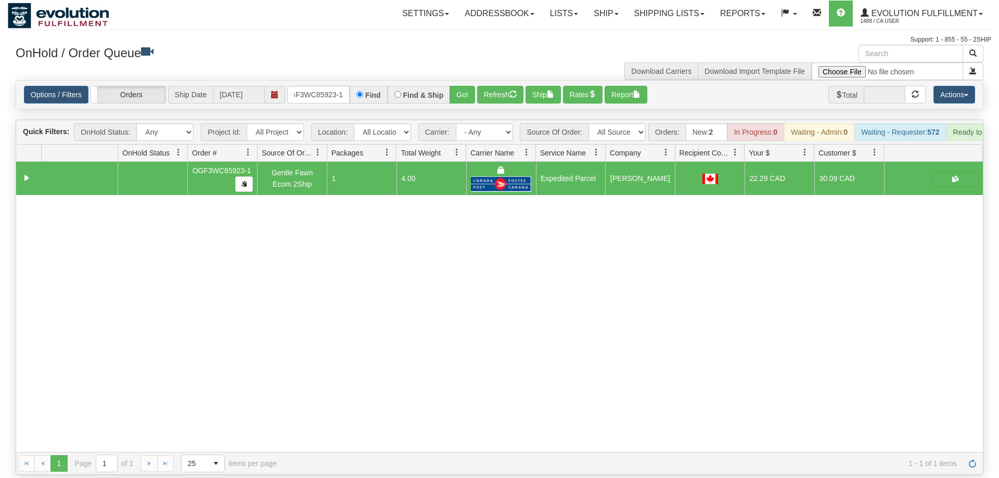
drag, startPoint x: 303, startPoint y: 90, endPoint x: 317, endPoint y: 69, distance: 25.5
click at [305, 87] on div "Options / Filters Group Shipments Orders Ship Date [DATE] OGF3WC85923-1 Find Fi…" at bounding box center [499, 95] width 967 height 28
click at [317, 81] on div "Options / Filters Group Shipments Orders Ship Date [DATE] OGF3WC85923-1 Find Fi…" at bounding box center [499, 95] width 967 height 28
